Goal: Task Accomplishment & Management: Manage account settings

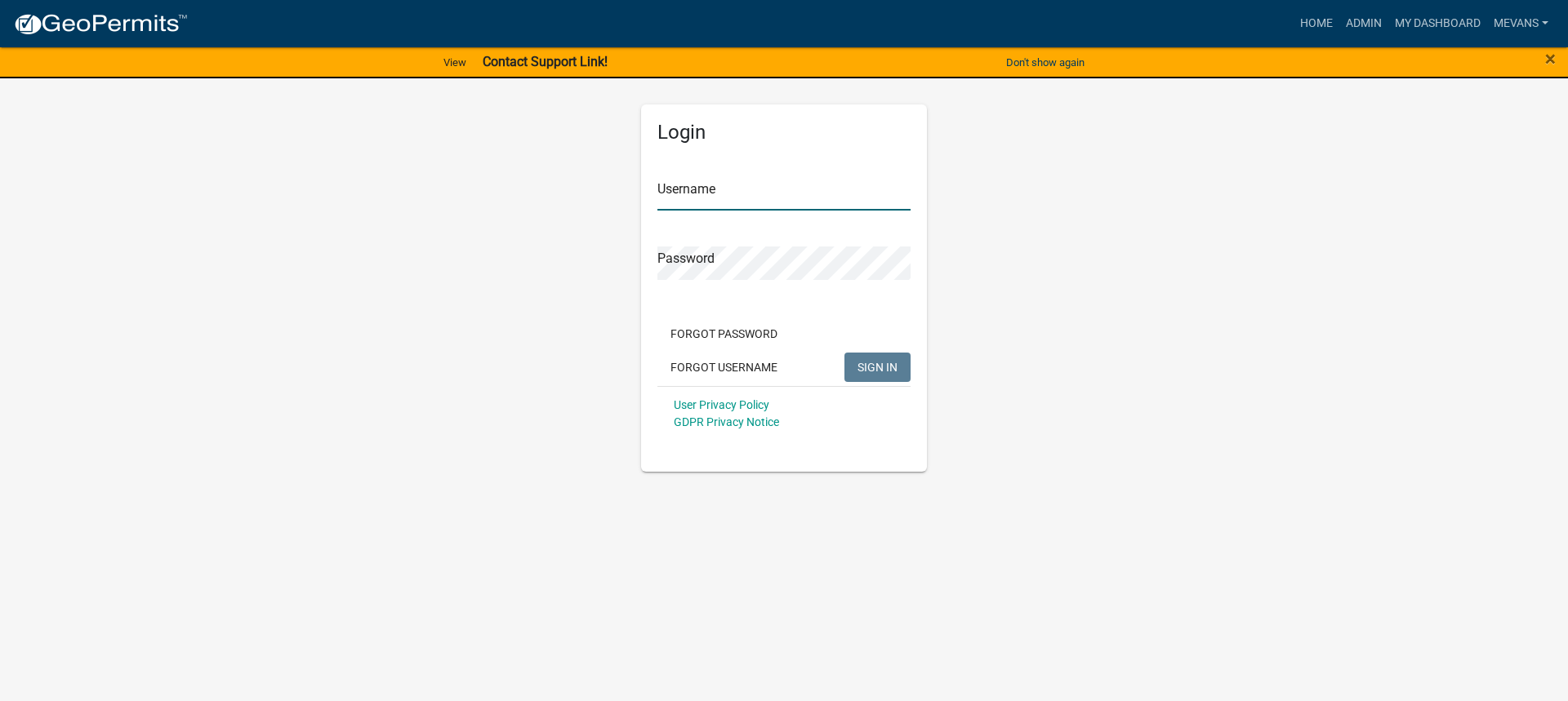
type input "Mevans"
click at [874, 369] on span "SIGN IN" at bounding box center [877, 367] width 40 height 13
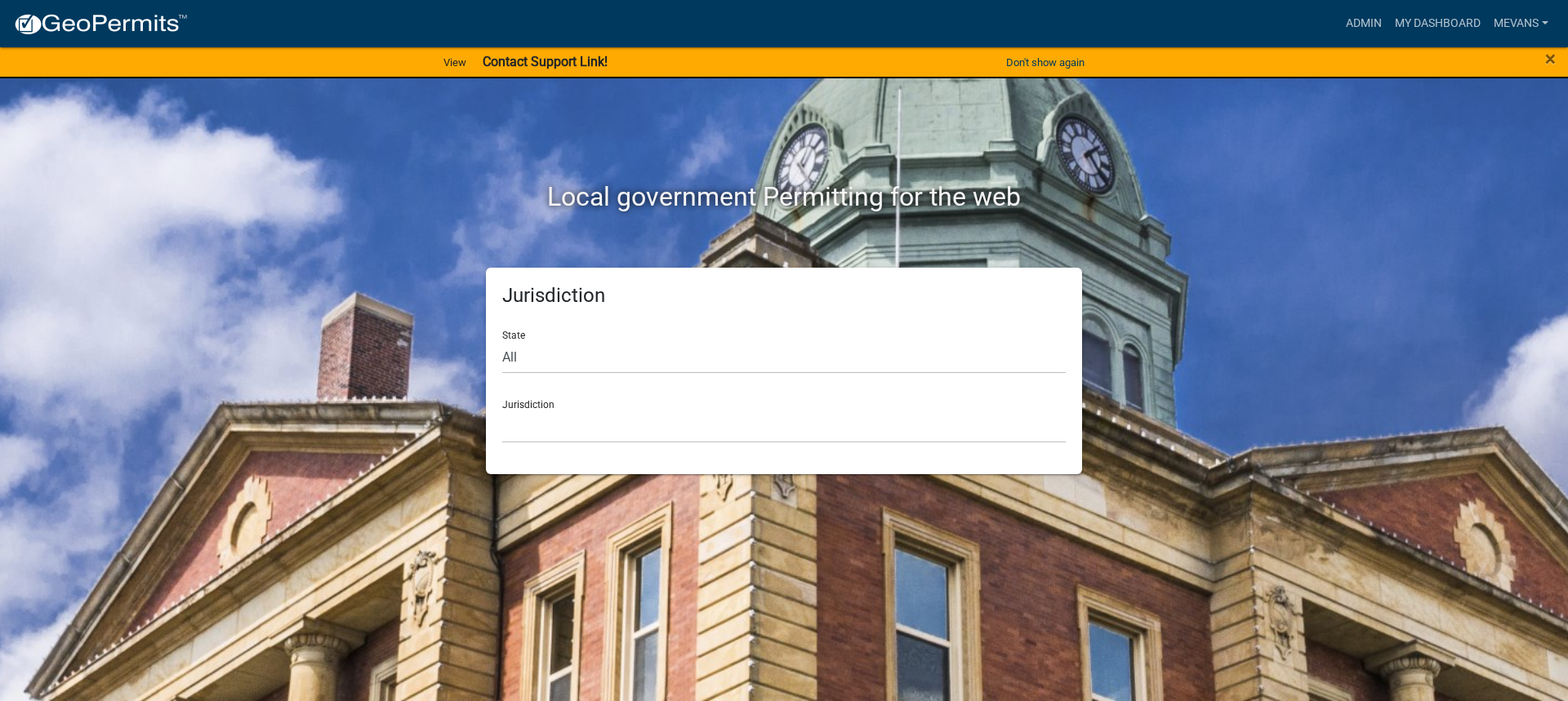
click at [1544, 65] on div "× Close" at bounding box center [1502, 62] width 130 height 34
click at [1551, 57] on span "×" at bounding box center [1551, 59] width 11 height 23
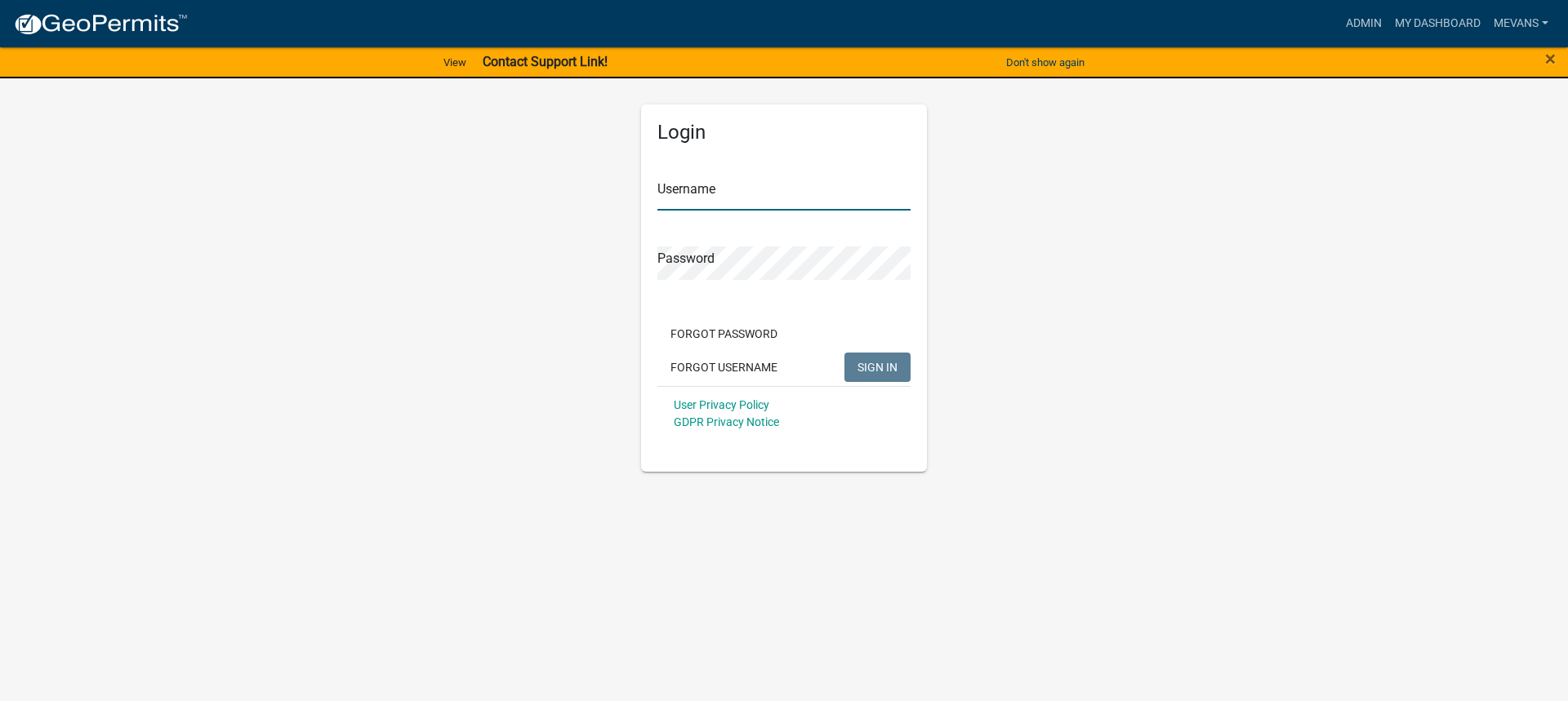
type input "Mevans"
click at [878, 367] on span "SIGN IN" at bounding box center [877, 367] width 40 height 13
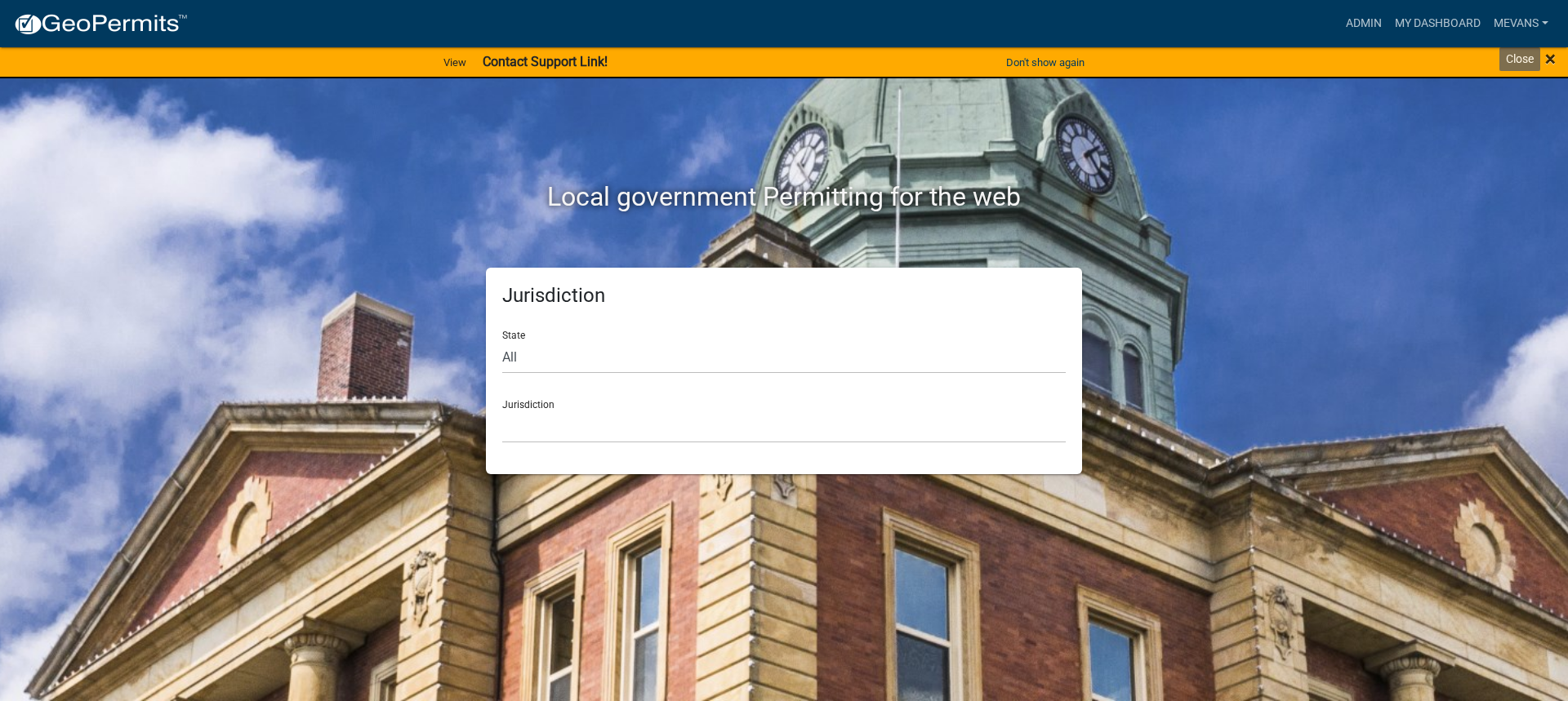
click at [1549, 57] on span "×" at bounding box center [1551, 59] width 11 height 23
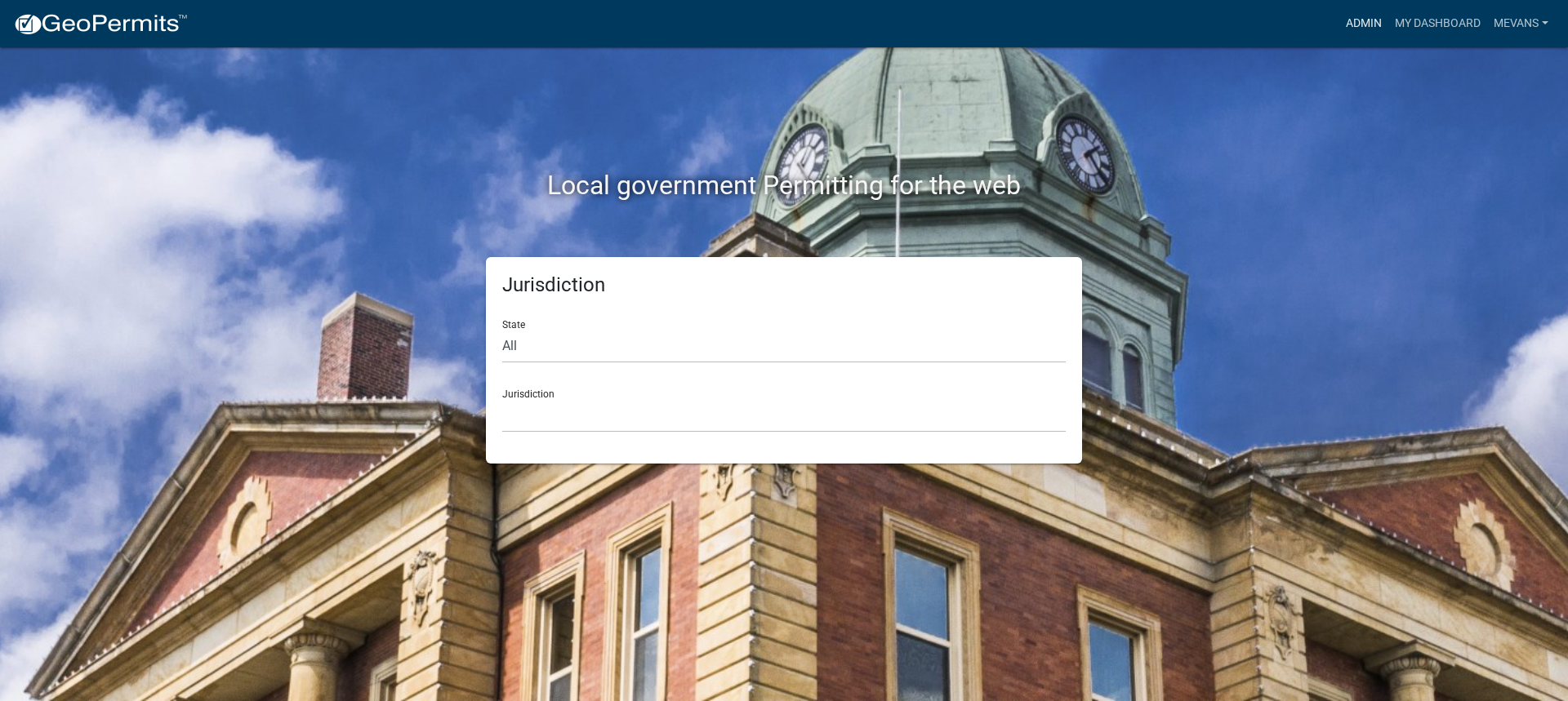
click at [1343, 20] on link "Admin" at bounding box center [1364, 23] width 49 height 31
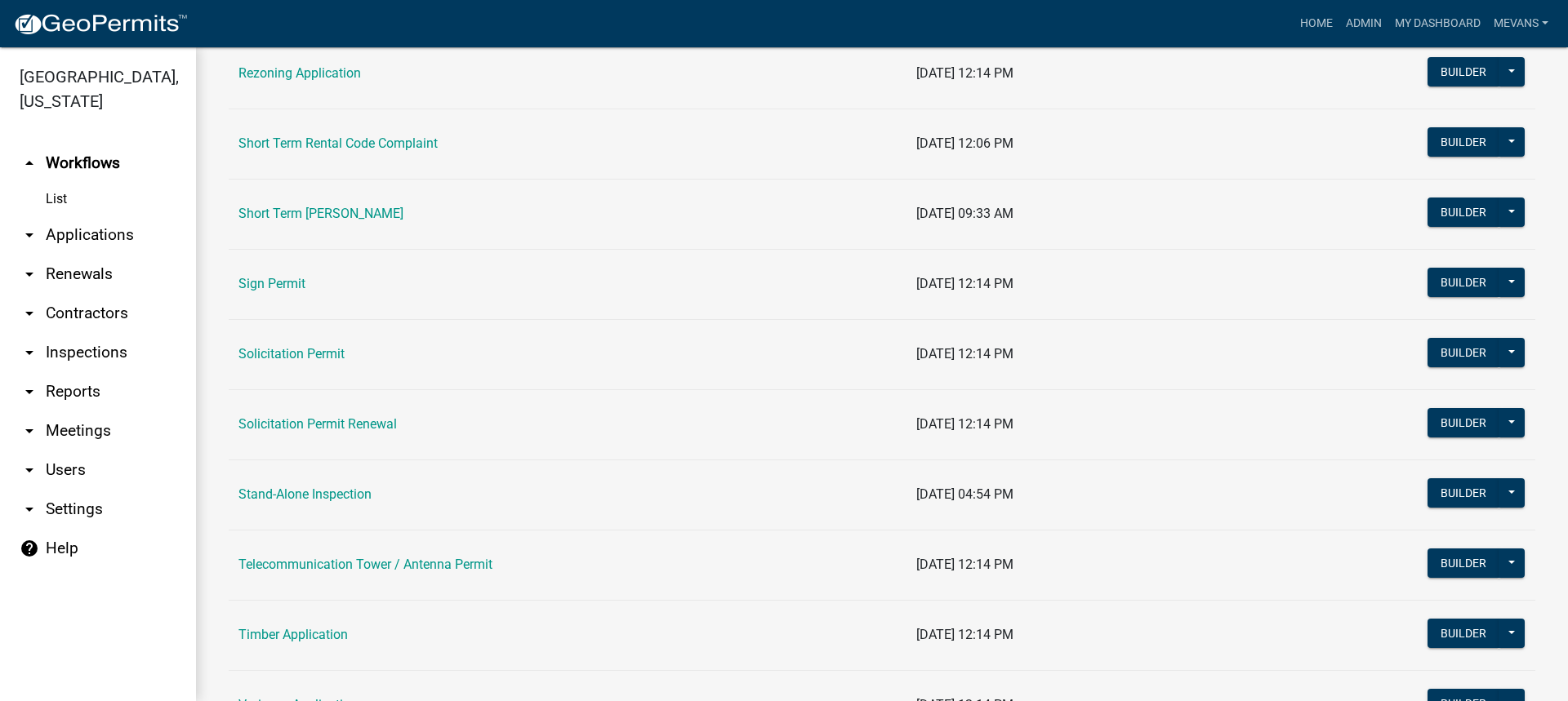
scroll to position [1959, 0]
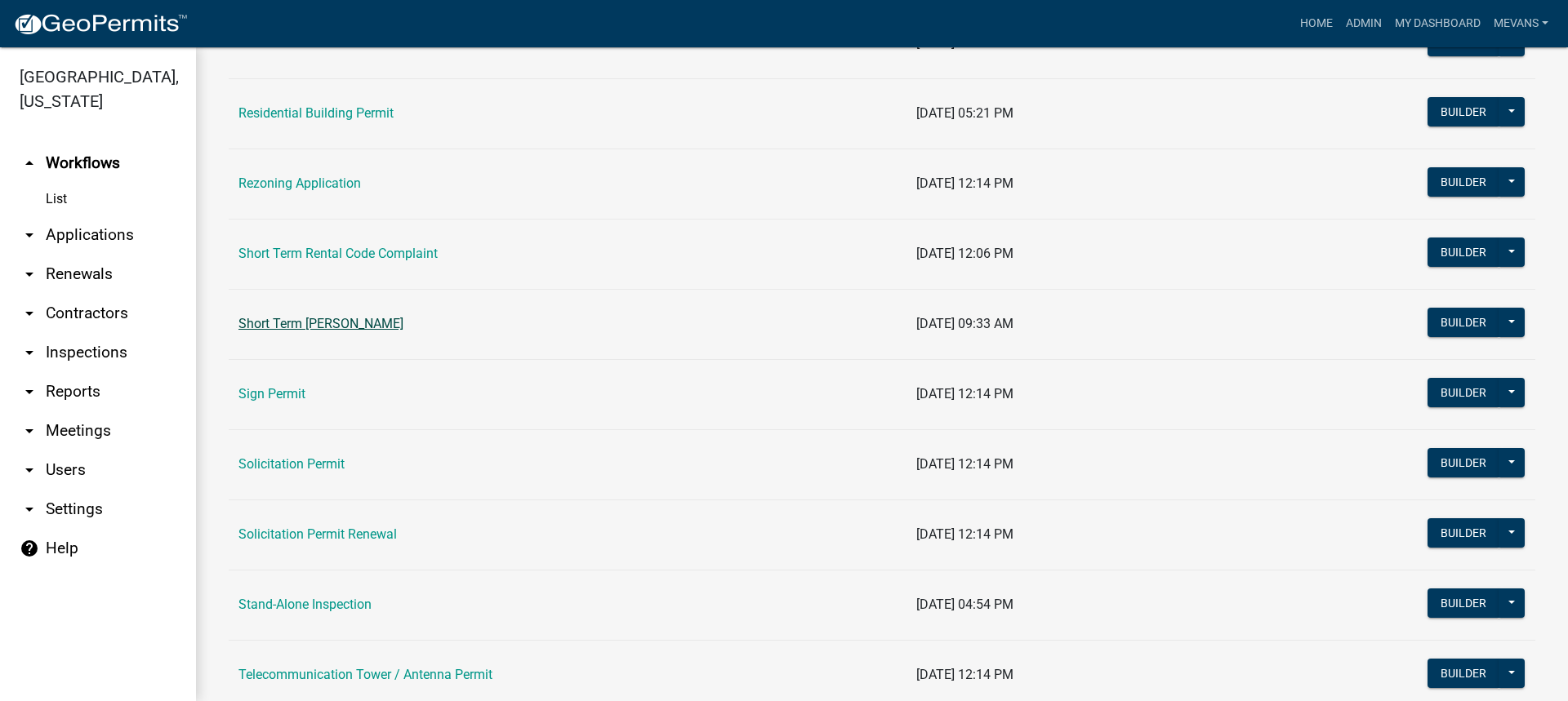
click at [359, 324] on link "Short Term Rental Registration" at bounding box center [320, 324] width 165 height 16
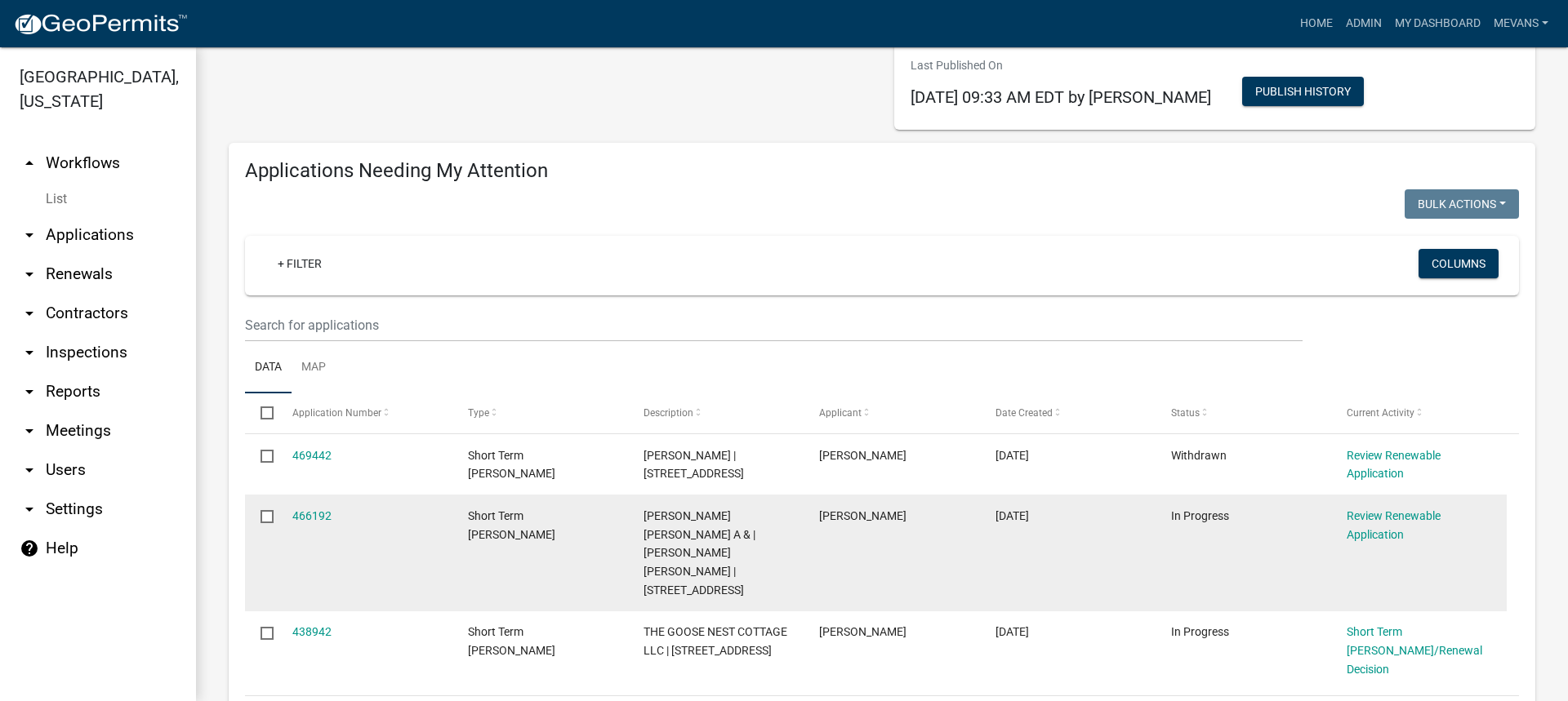
scroll to position [163, 0]
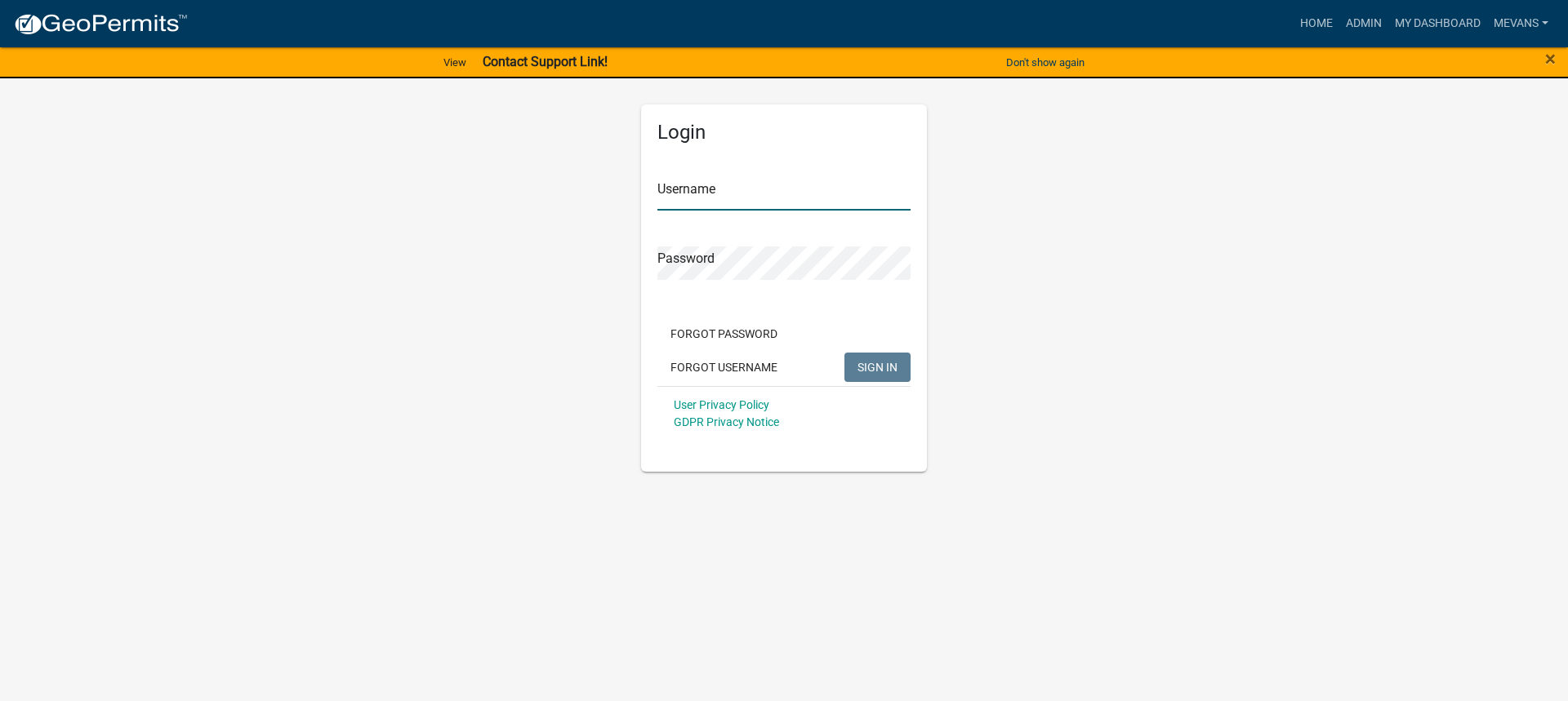
type input "Mevans"
click at [886, 372] on span "SIGN IN" at bounding box center [877, 367] width 40 height 13
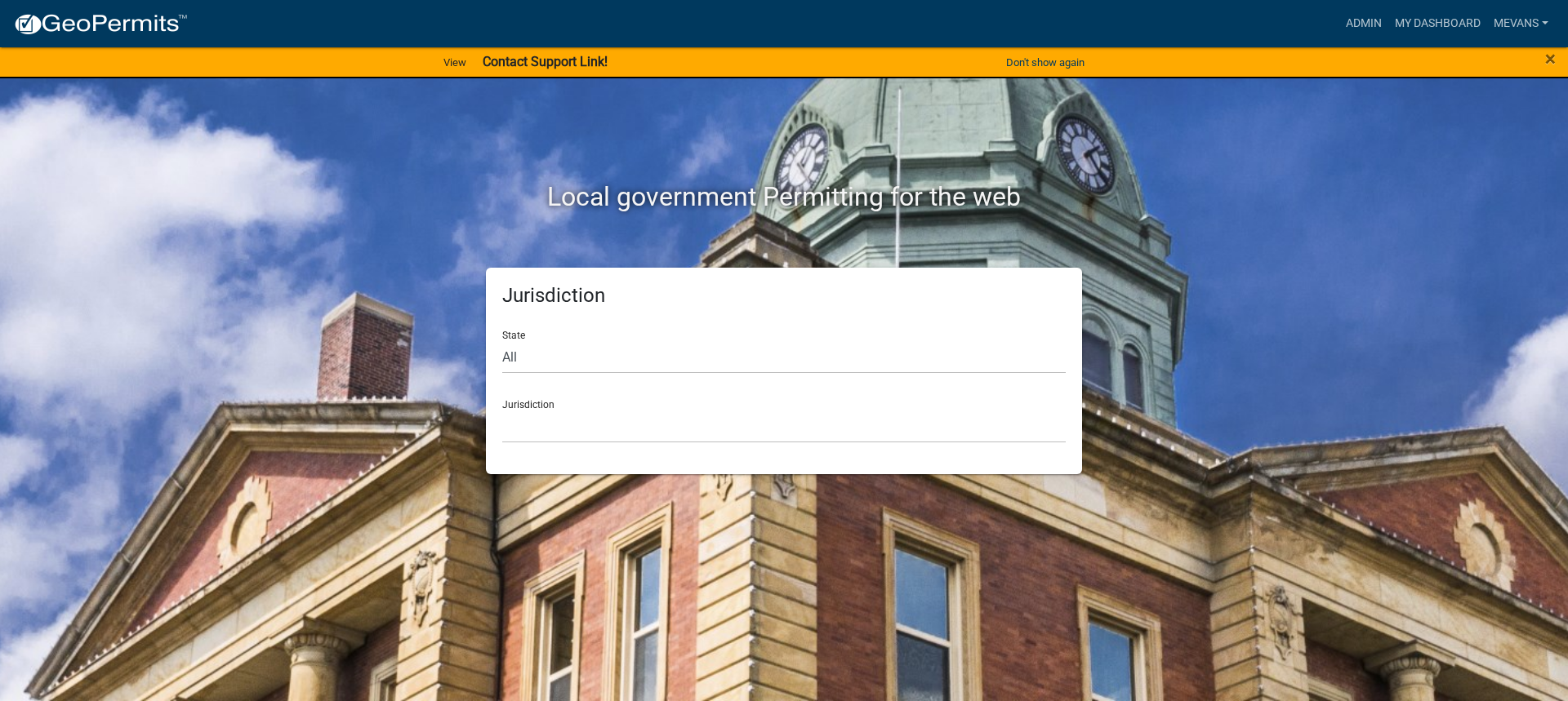
click at [1558, 55] on div "×" at bounding box center [1502, 62] width 130 height 34
click at [1557, 58] on div "×" at bounding box center [1502, 62] width 130 height 34
click at [1552, 60] on span "×" at bounding box center [1551, 59] width 11 height 23
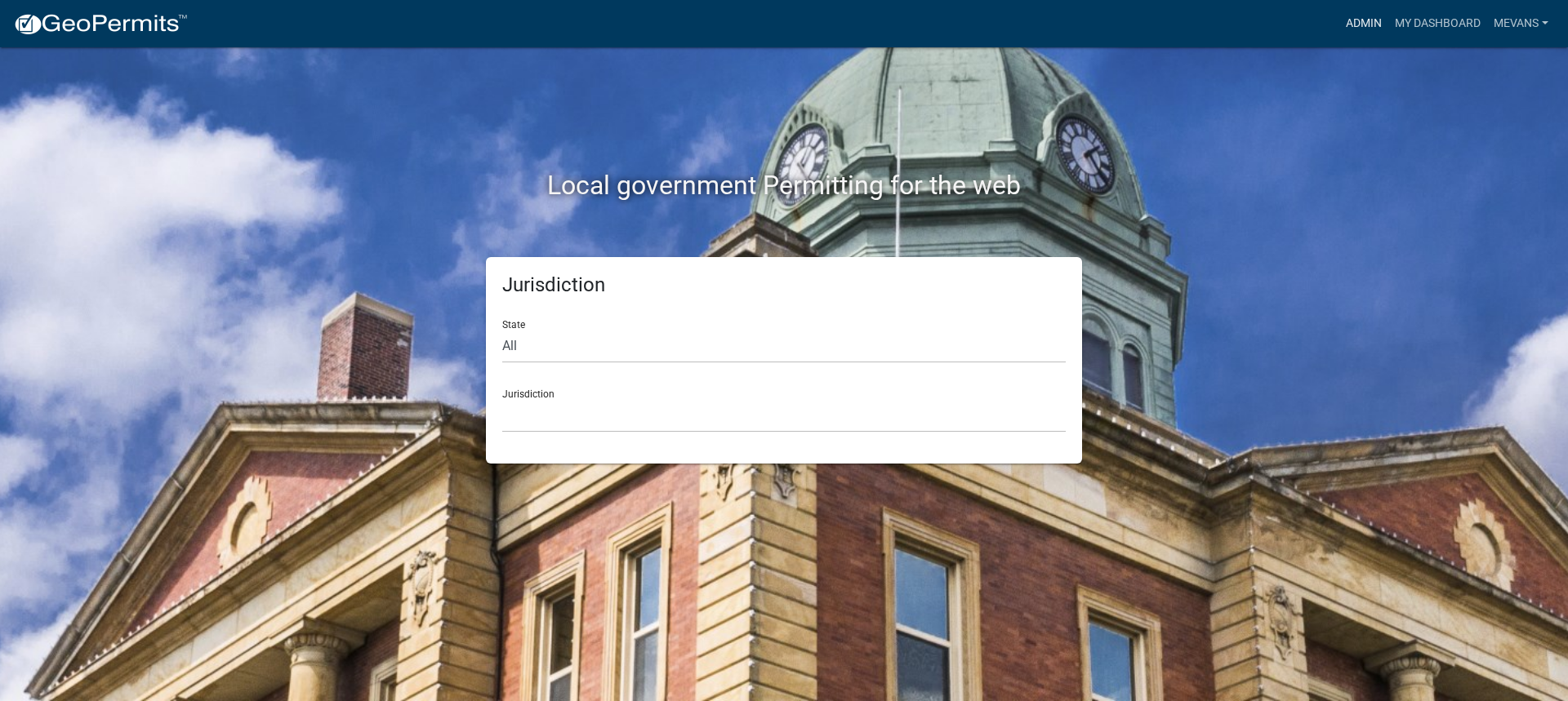
click at [1378, 22] on link "Admin" at bounding box center [1364, 23] width 49 height 31
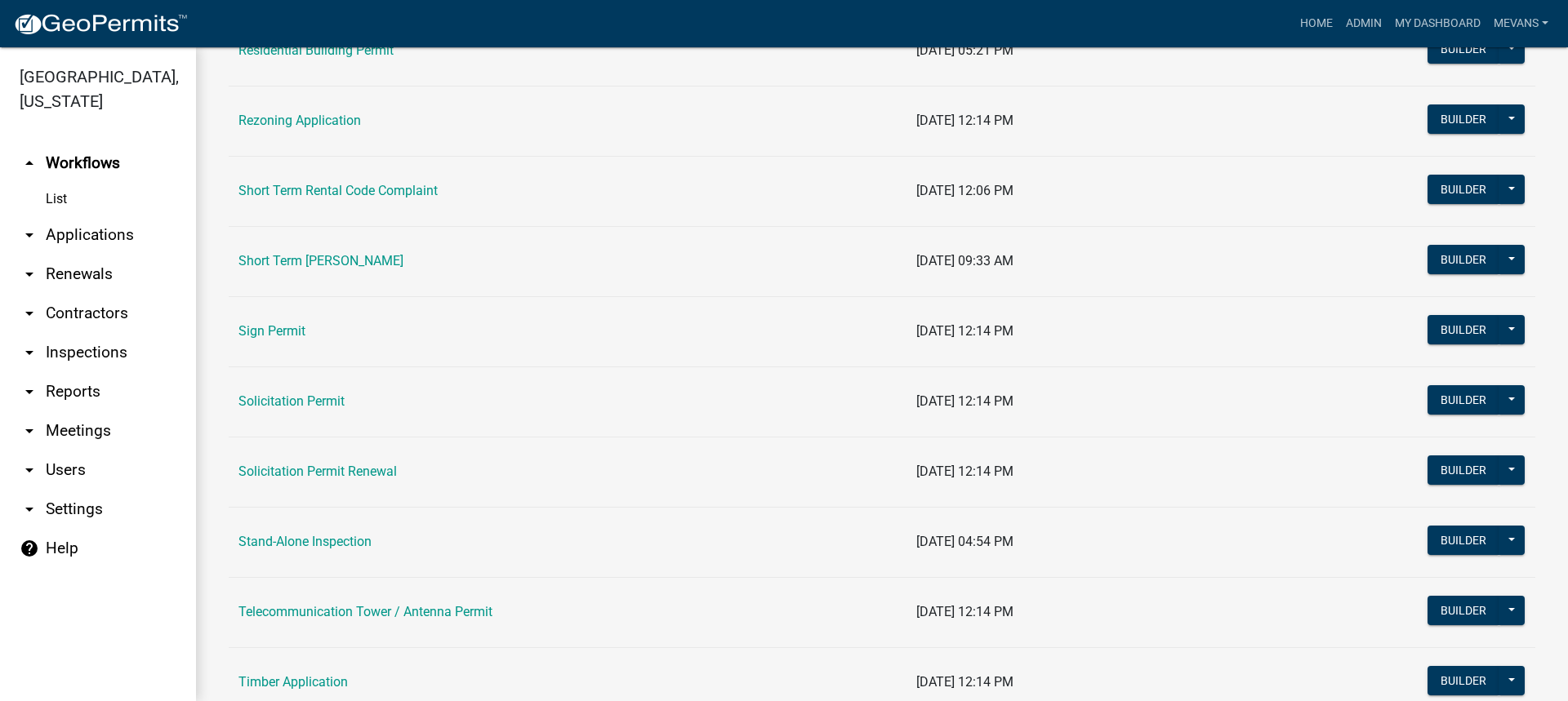
scroll to position [1796, 0]
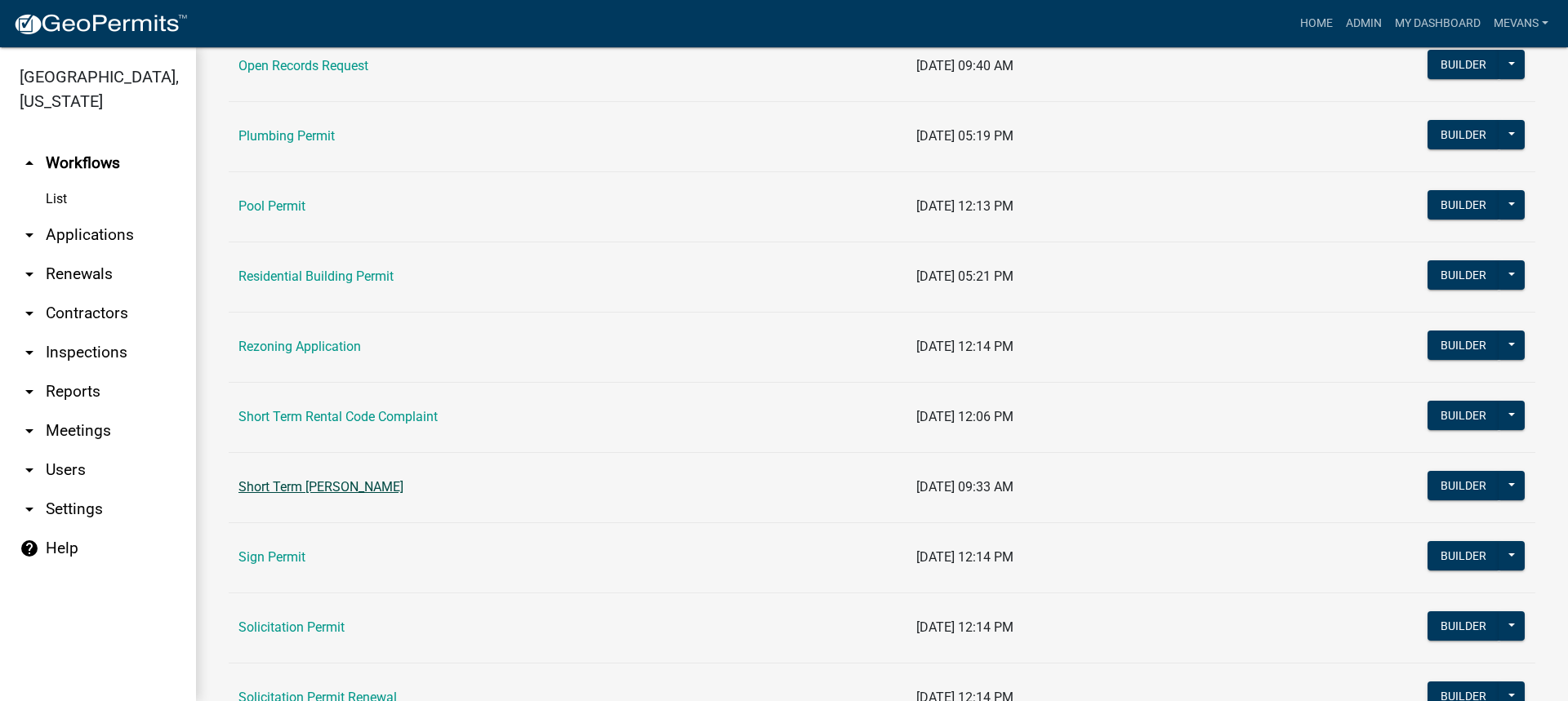
click at [311, 485] on link "Short Term Rental Registration" at bounding box center [320, 487] width 165 height 16
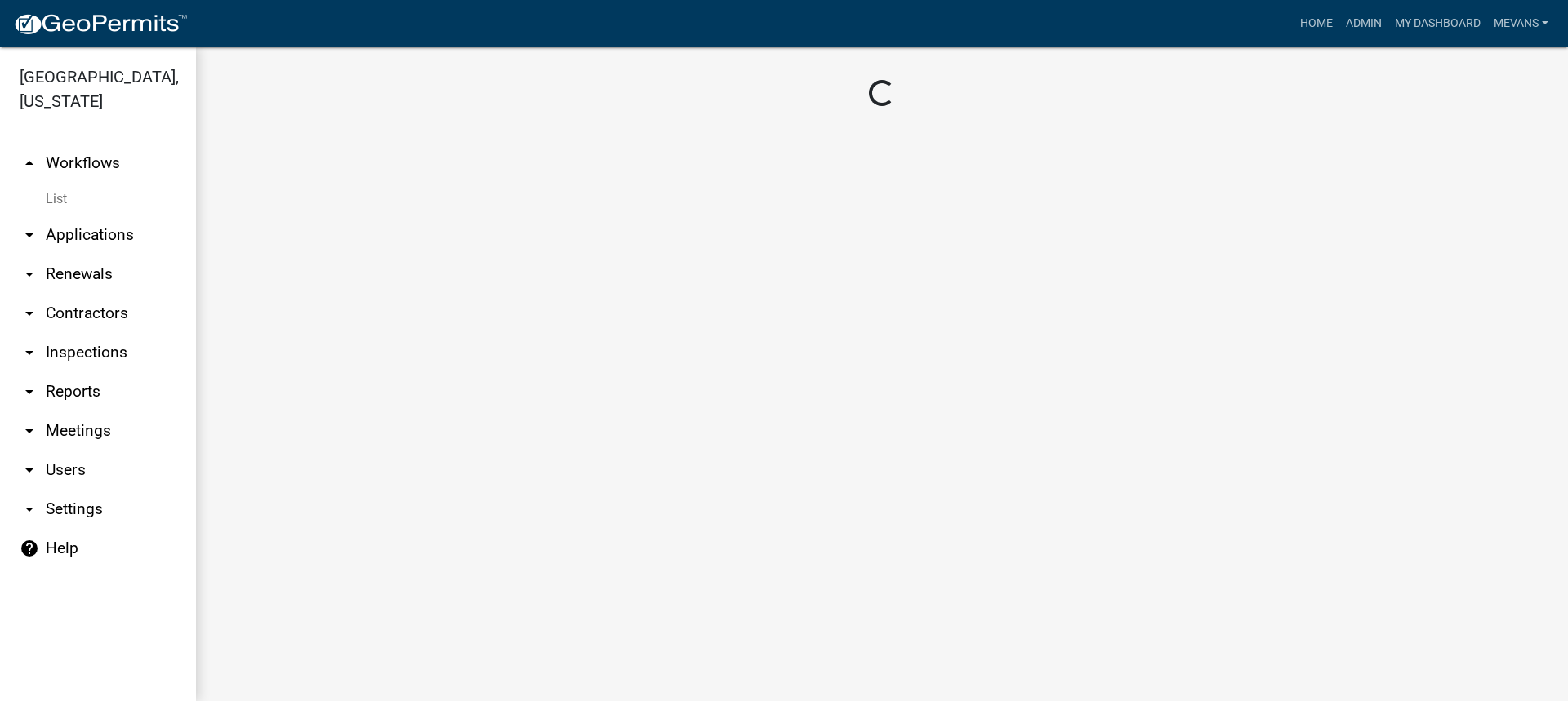
click at [311, 485] on main "Loading..." at bounding box center [882, 374] width 1372 height 654
